Goal: Task Accomplishment & Management: Use online tool/utility

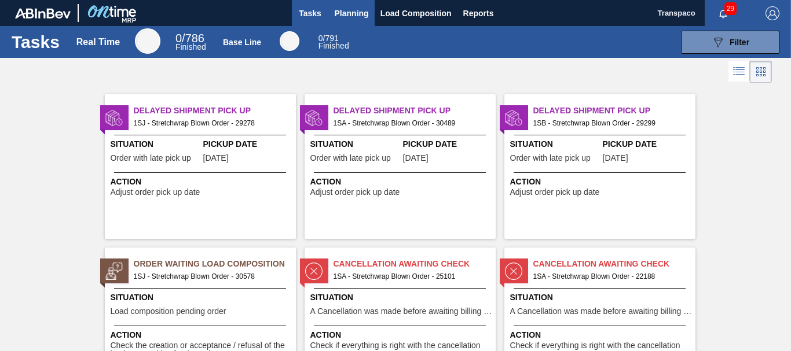
click at [355, 12] on span "Planning" at bounding box center [352, 13] width 34 height 14
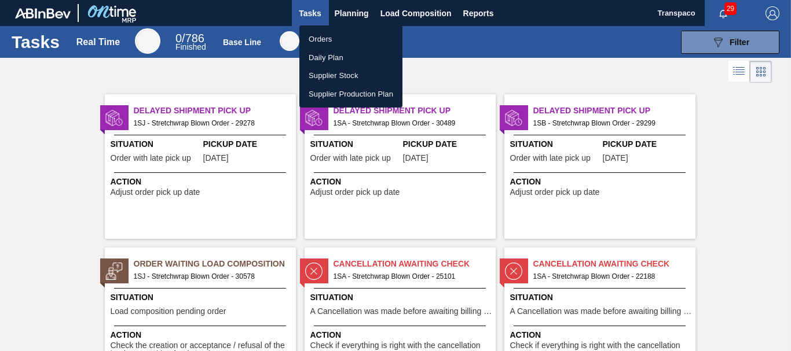
click at [339, 42] on li "Orders" at bounding box center [350, 39] width 103 height 19
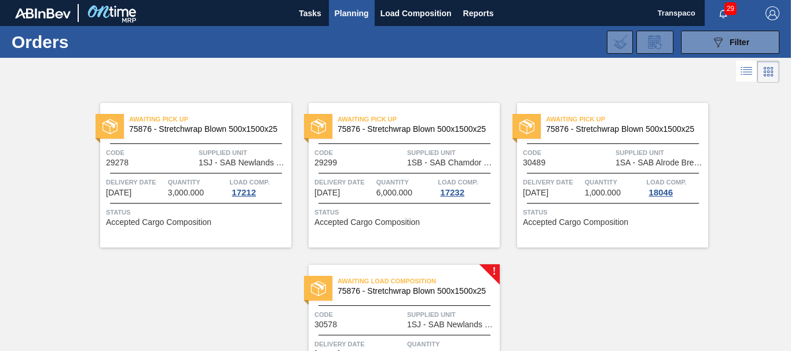
click at [495, 270] on div "Awaiting Load Composition 75876 - Stretchwrap Blown 500x1500x25 Code 30578 Supp…" at bounding box center [403, 337] width 191 height 145
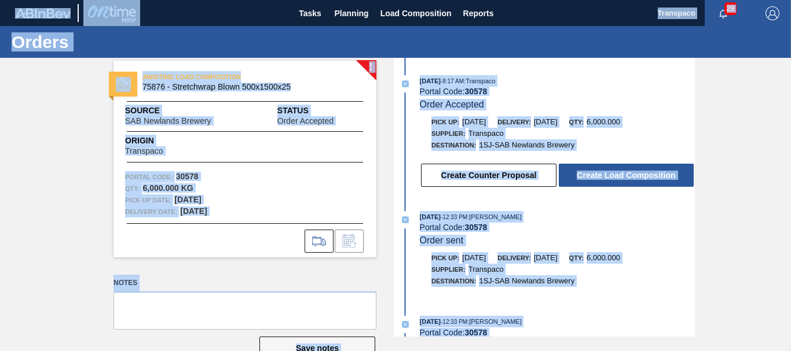
click at [636, 215] on div "[DATE] 12:33 PM : [PERSON_NAME]" at bounding box center [557, 217] width 275 height 12
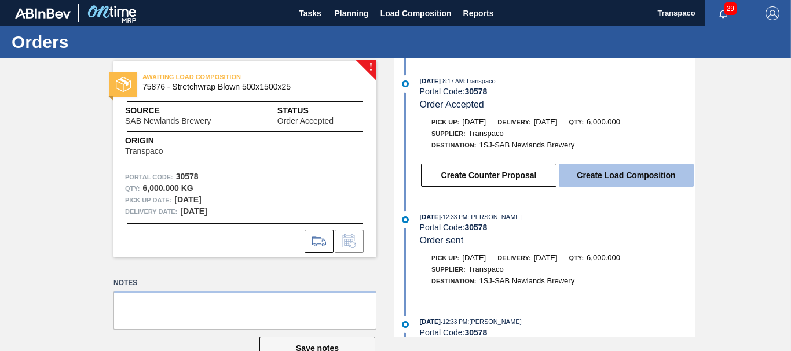
click at [623, 174] on button "Create Load Composition" at bounding box center [625, 175] width 135 height 23
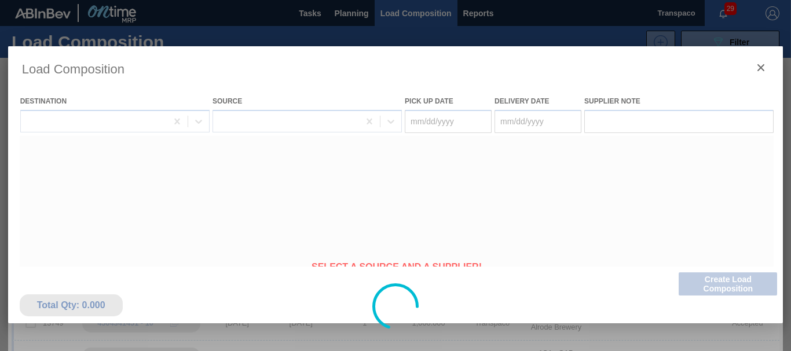
type Date "[DATE]"
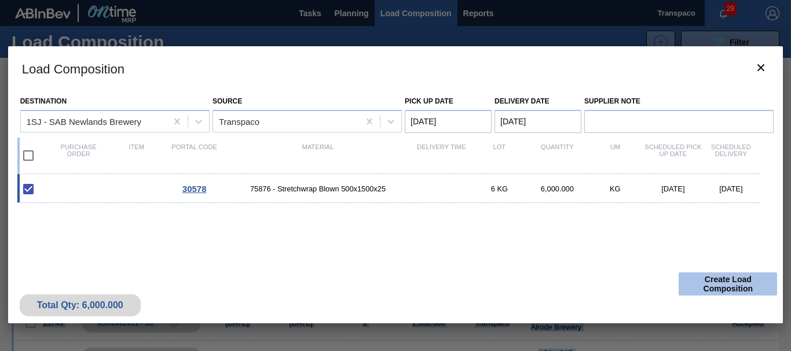
click at [696, 281] on button "Create Load Composition" at bounding box center [727, 284] width 98 height 23
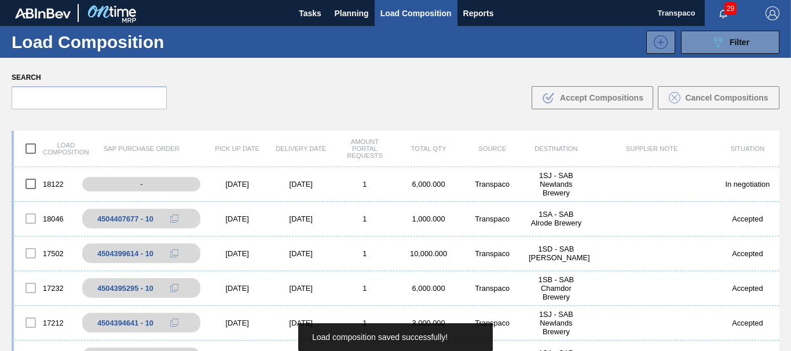
click at [395, 98] on div "Search .b{fill:var(--color-action-default)} Accept Compositions Cancel Composit…" at bounding box center [395, 89] width 791 height 63
